Goal: Task Accomplishment & Management: Use online tool/utility

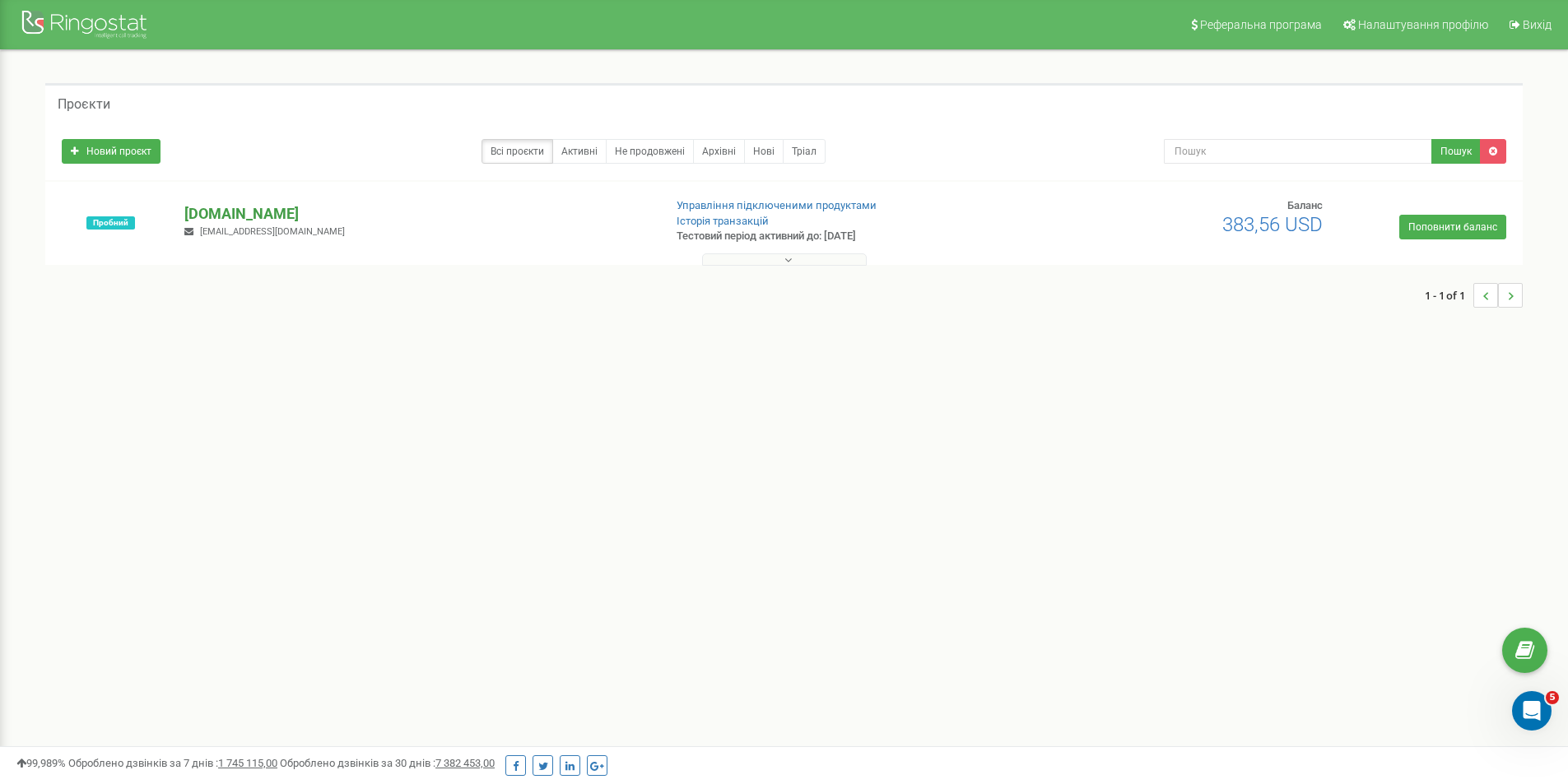
click at [244, 215] on p "[DOMAIN_NAME]" at bounding box center [417, 214] width 465 height 21
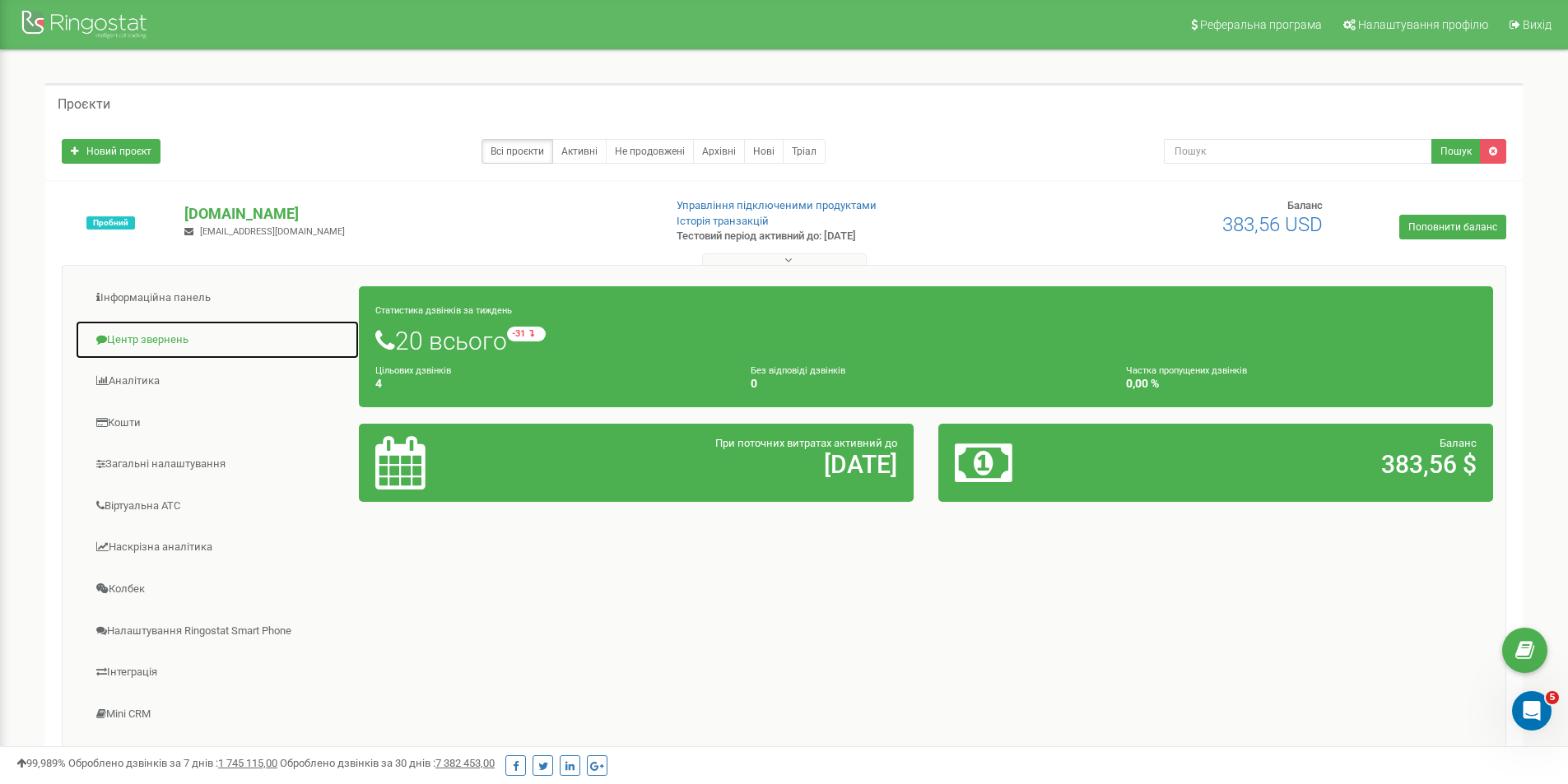
click at [158, 333] on link "Центр звернень" at bounding box center [217, 340] width 285 height 40
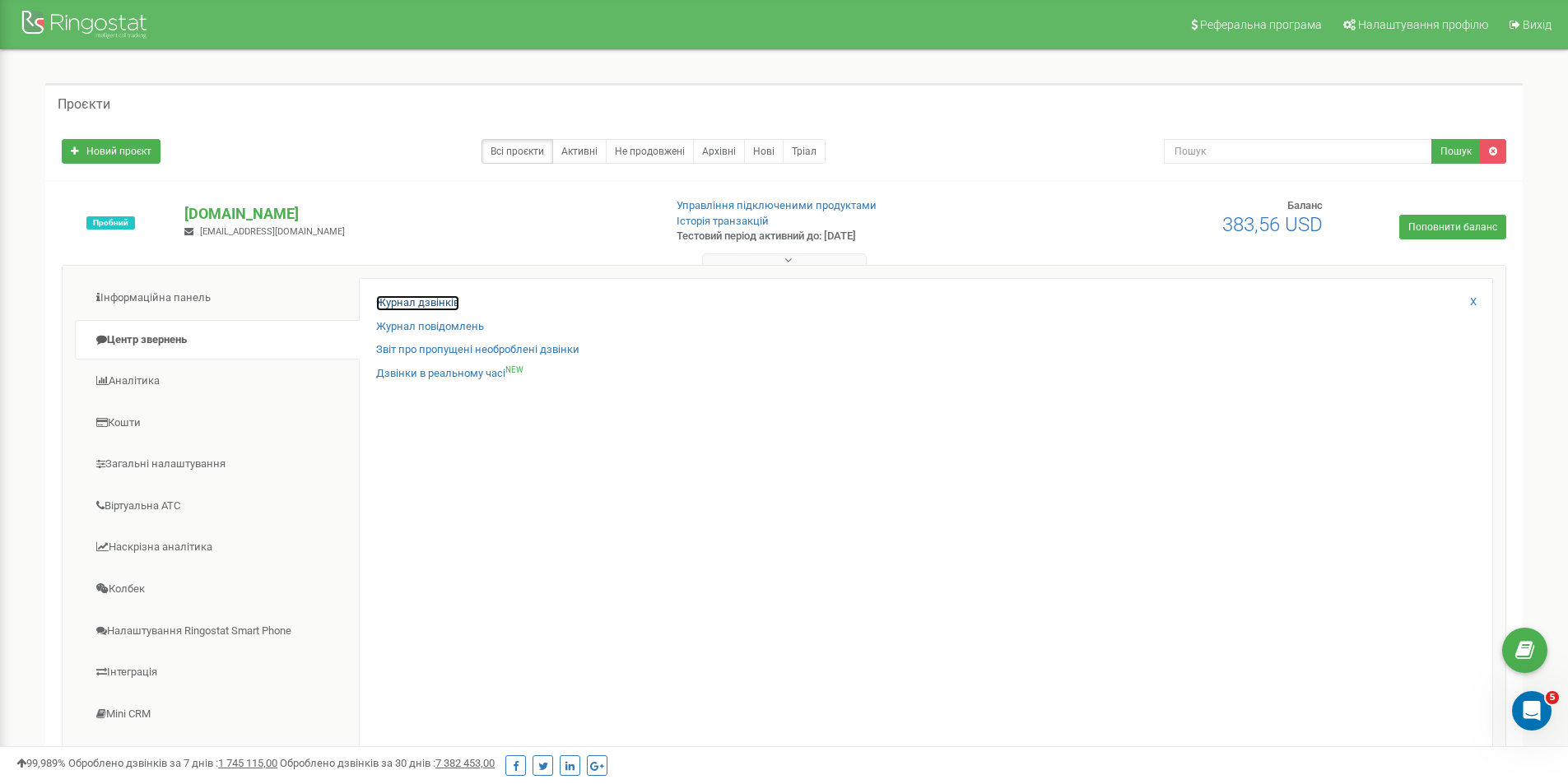
click at [437, 299] on link "Журнал дзвінків" at bounding box center [418, 303] width 84 height 15
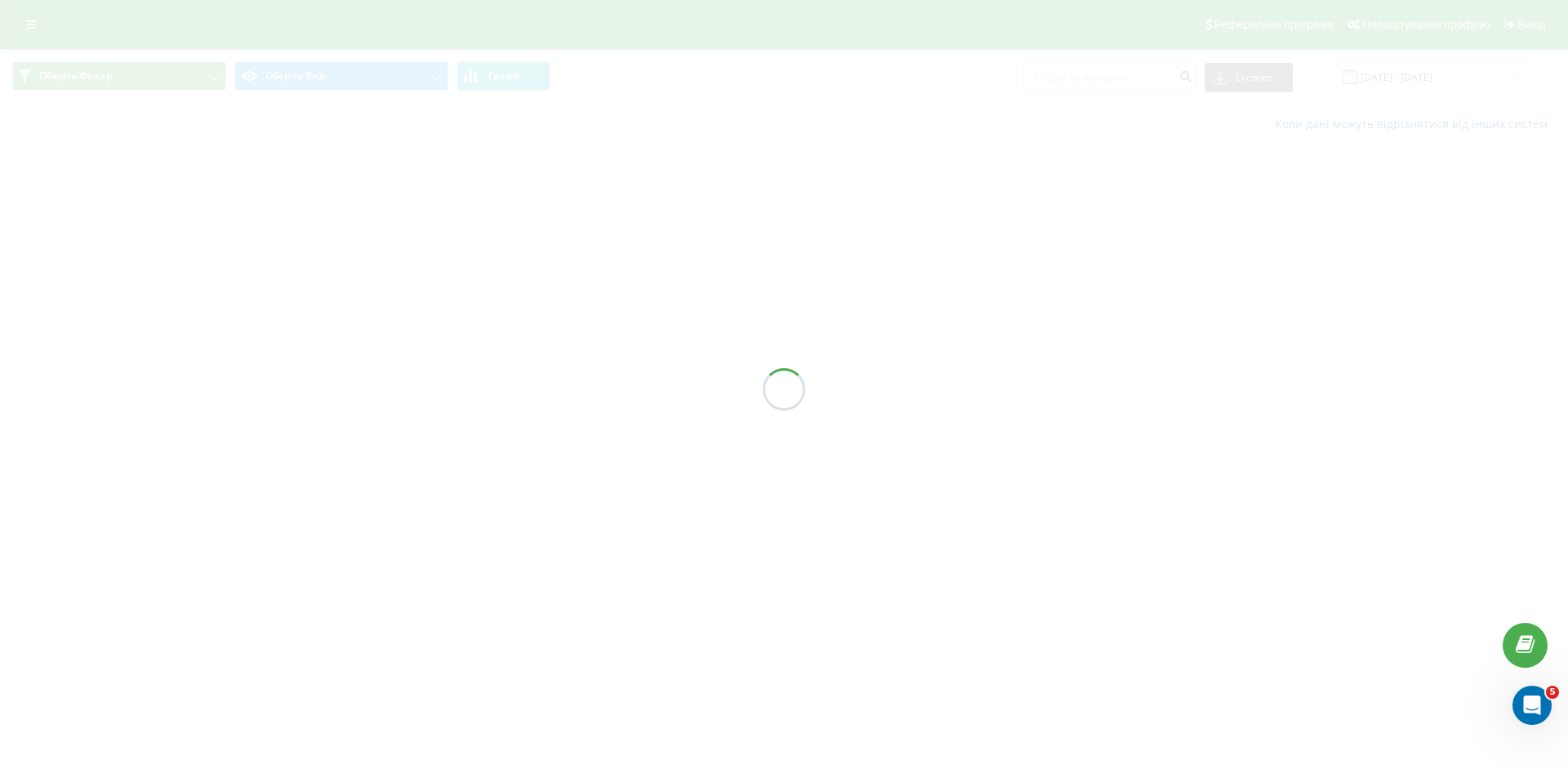
drag, startPoint x: 0, startPoint y: 0, endPoint x: 495, endPoint y: 151, distance: 517.5
click at [495, 151] on div at bounding box center [784, 389] width 1568 height 778
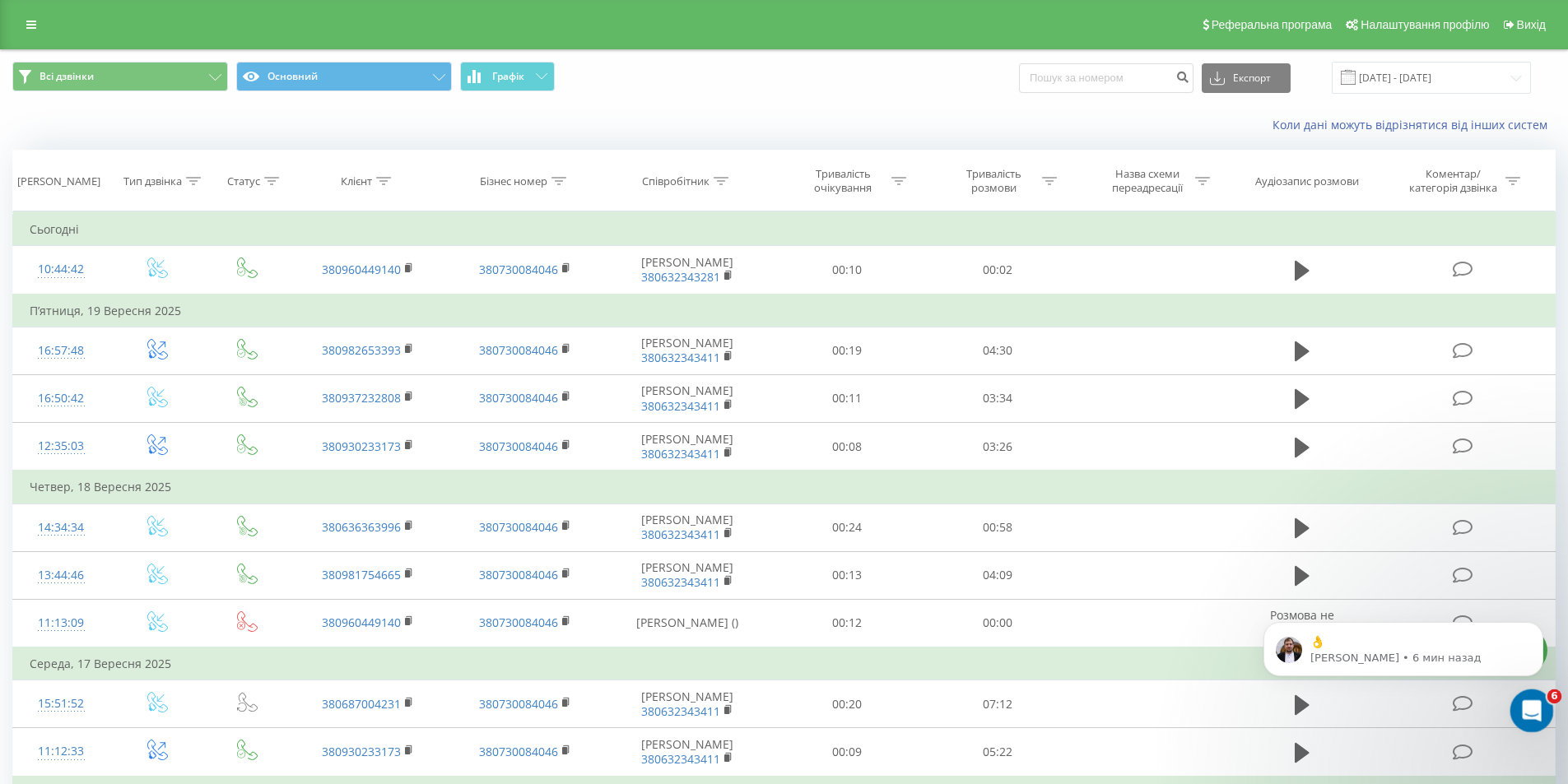
click at [1532, 701] on icon "Открыть службу сообщений Intercom" at bounding box center [1530, 708] width 27 height 27
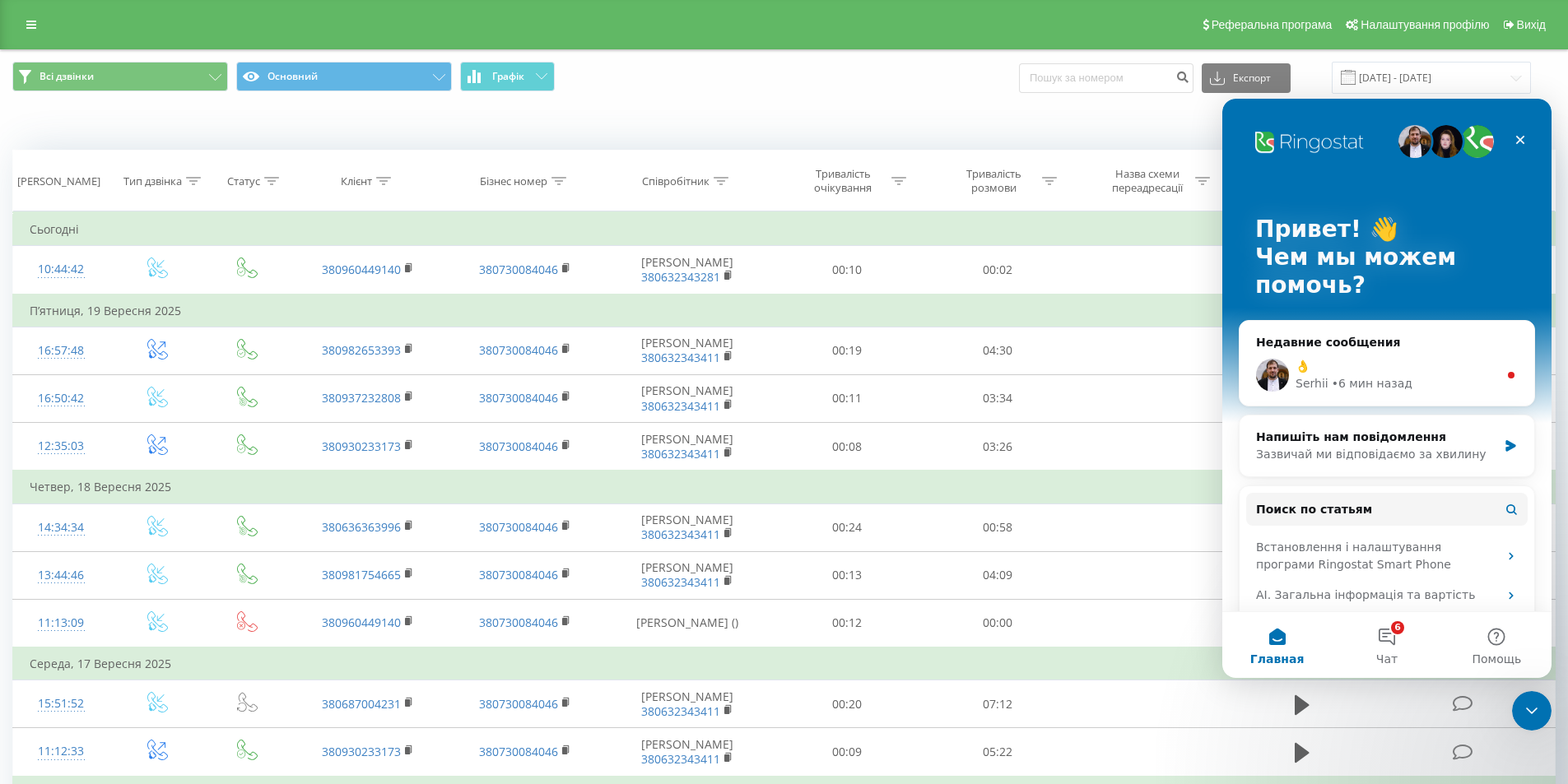
click at [1368, 346] on div "👌 [PERSON_NAME] • 6 мин назад" at bounding box center [1387, 374] width 295 height 60
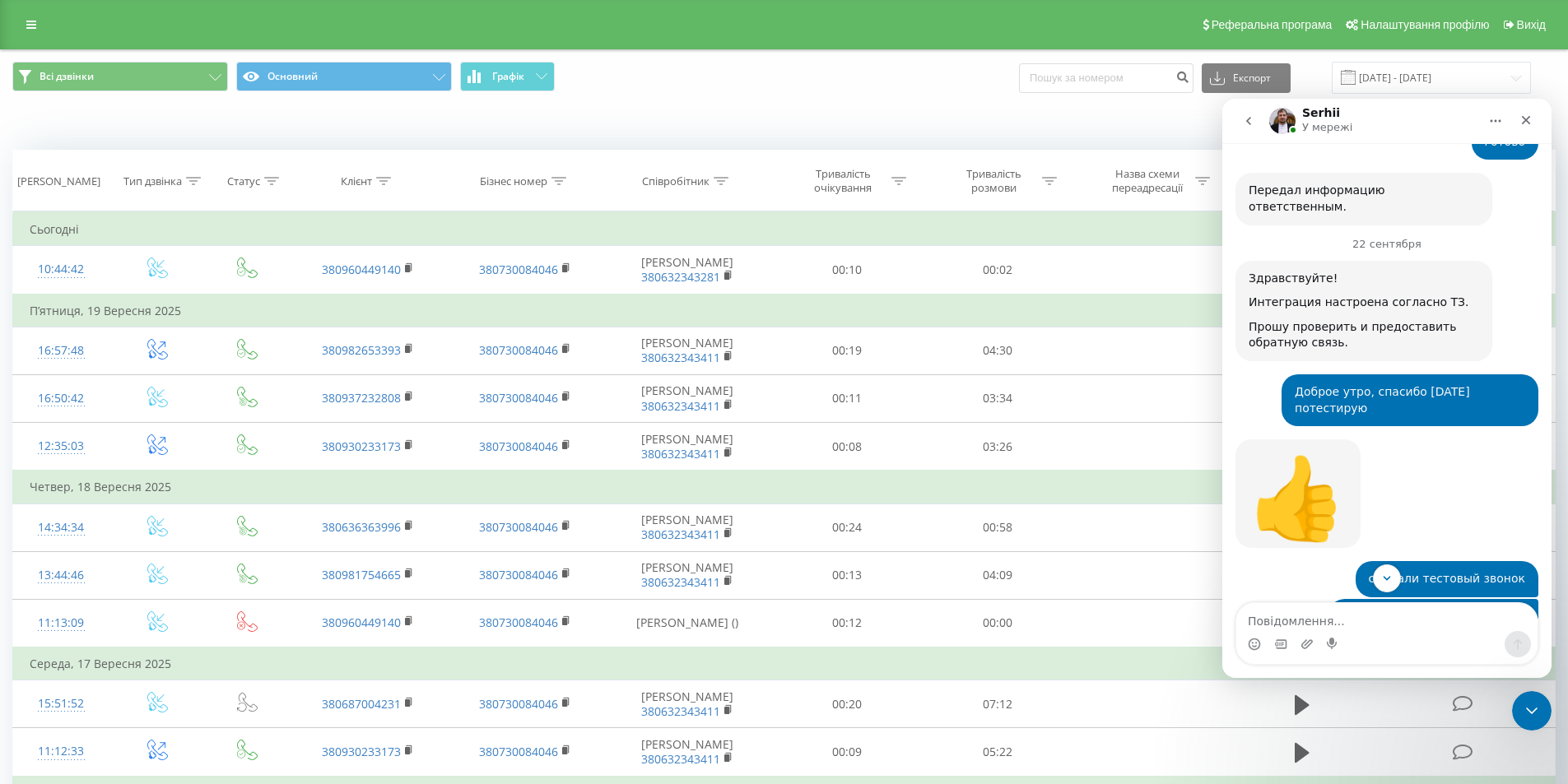
scroll to position [4820, 0]
